Goal: Check status: Check status

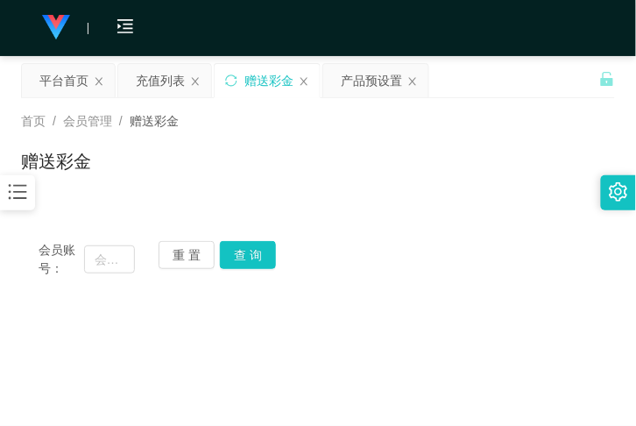
scroll to position [36, 0]
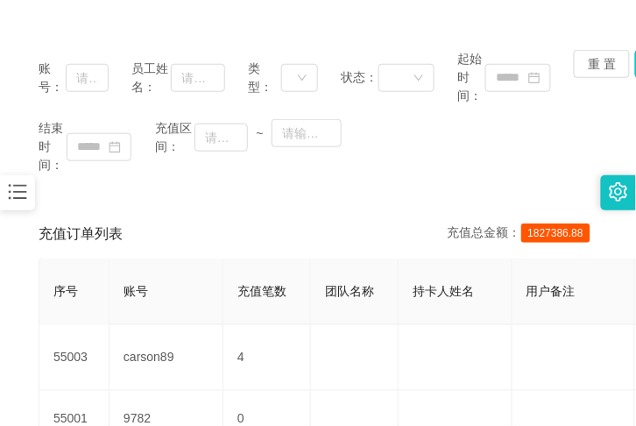
click at [20, 200] on icon "图标: bars" at bounding box center [17, 191] width 23 height 23
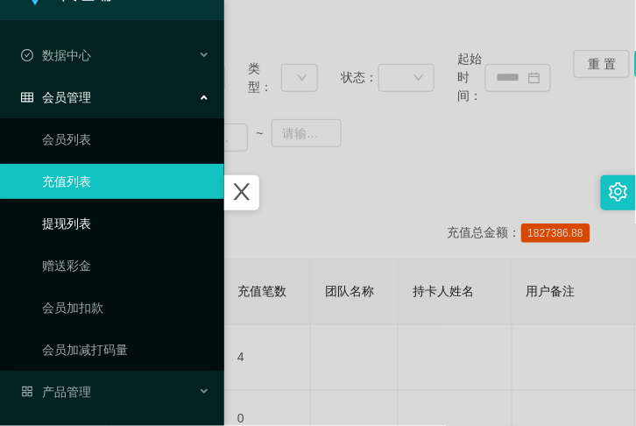
click at [107, 221] on link "提现列表" at bounding box center [126, 223] width 168 height 35
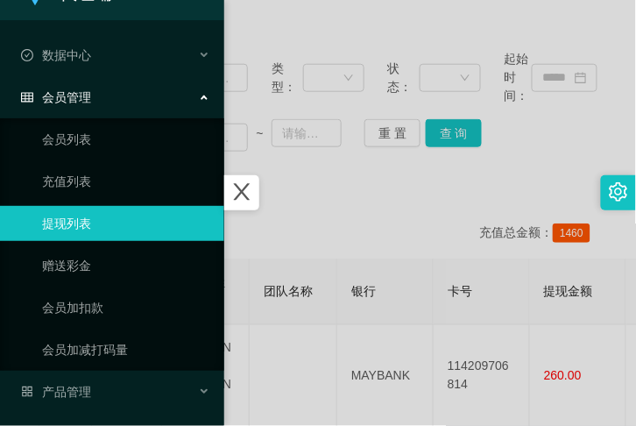
click at [383, 194] on div at bounding box center [318, 213] width 636 height 426
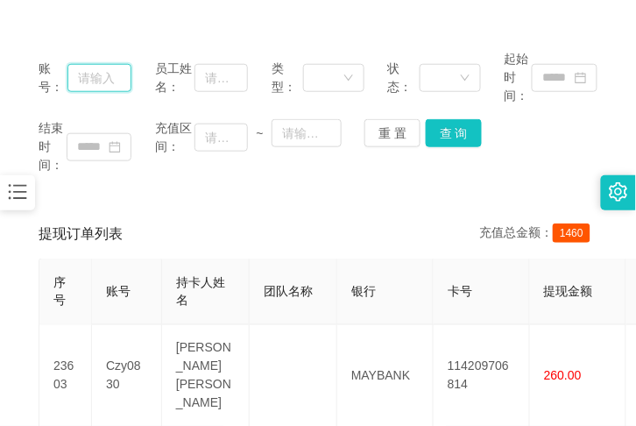
click at [70, 68] on input "text" at bounding box center [99, 78] width 65 height 28
paste input "Kok888"
type input "Kok888"
click at [452, 138] on button "查 询" at bounding box center [454, 133] width 56 height 28
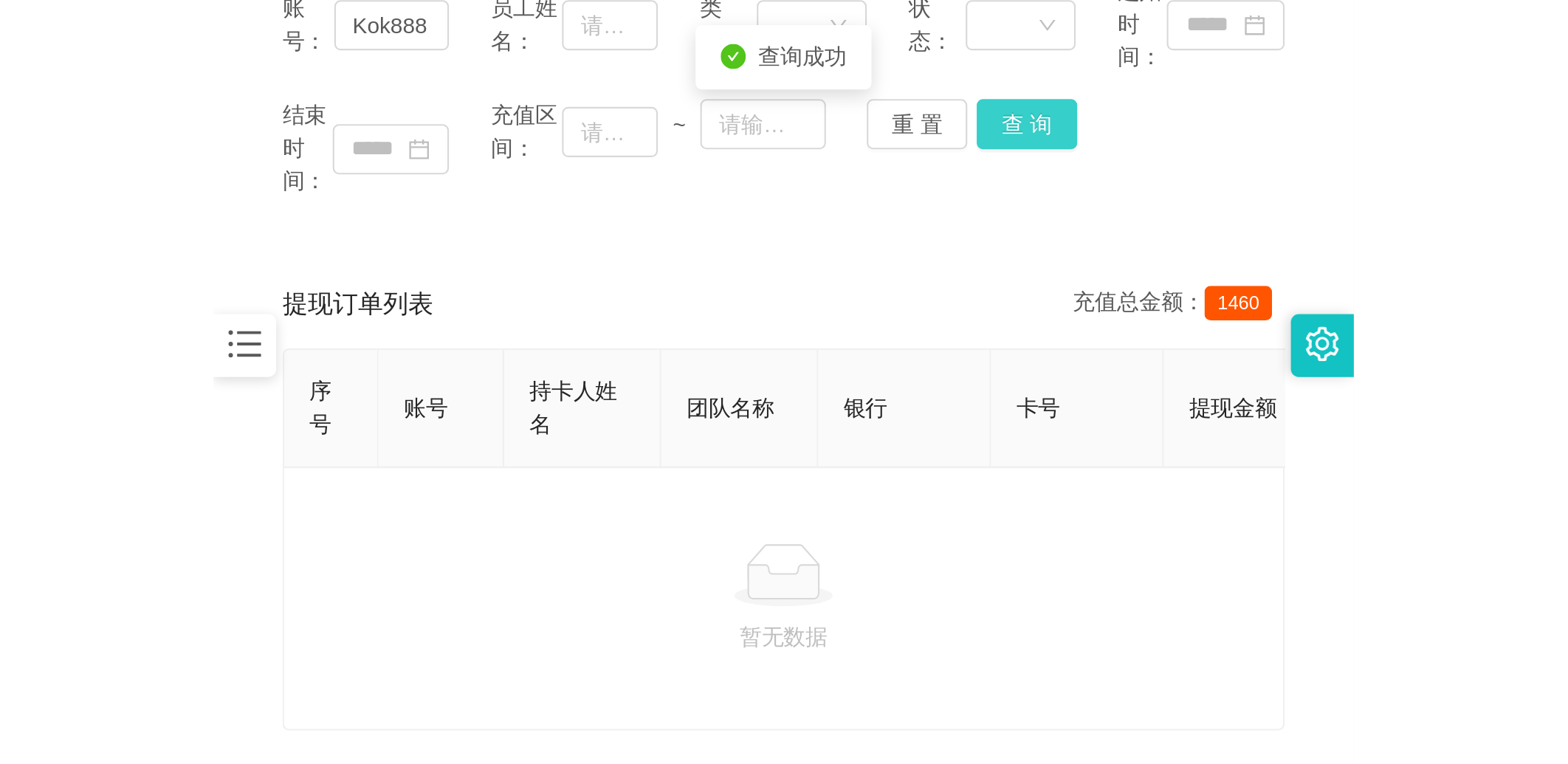
scroll to position [161, 0]
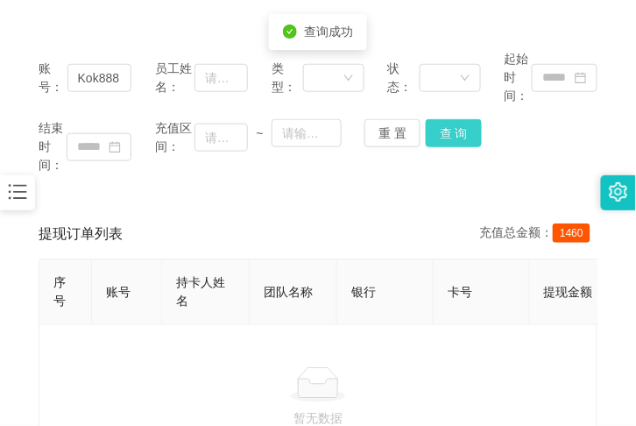
click at [452, 138] on button "查 询" at bounding box center [454, 133] width 56 height 28
click at [452, 138] on button "查 询" at bounding box center [463, 133] width 75 height 28
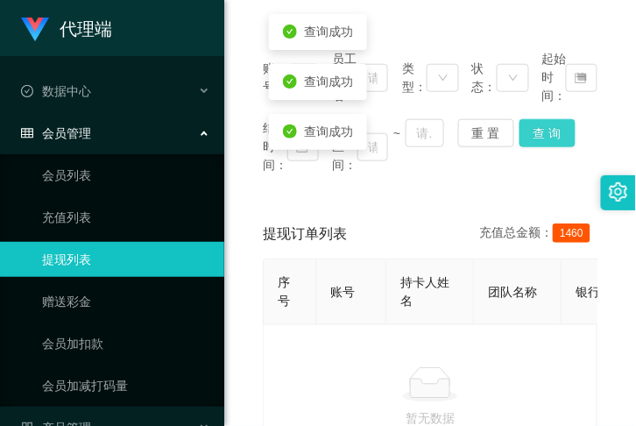
scroll to position [0, 0]
